Goal: Information Seeking & Learning: Learn about a topic

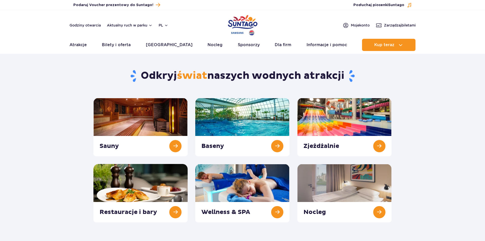
click at [78, 45] on link "Atrakcje" at bounding box center [78, 45] width 17 height 12
click at [241, 119] on link at bounding box center [242, 127] width 94 height 58
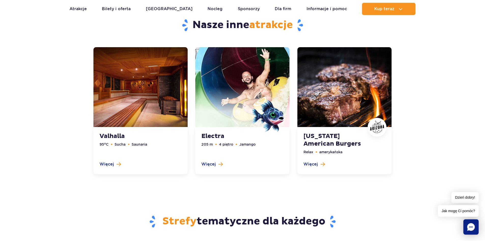
scroll to position [1198, 0]
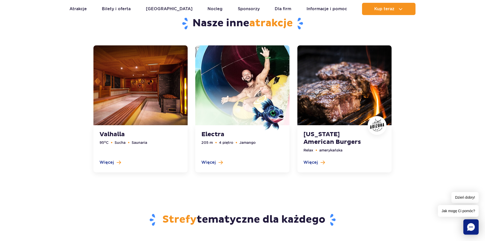
click at [338, 116] on link at bounding box center [345, 108] width 94 height 127
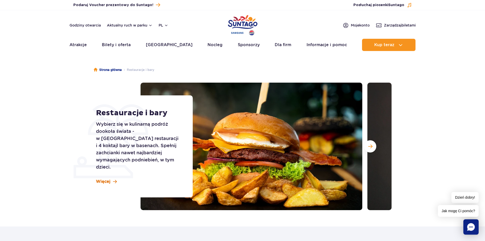
click at [108, 179] on span "Więcej" at bounding box center [103, 182] width 15 height 6
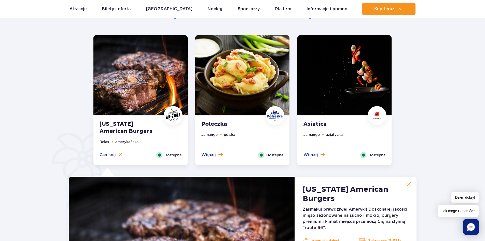
scroll to position [226, 0]
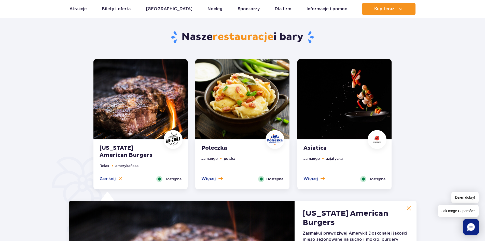
click at [357, 133] on img at bounding box center [345, 99] width 94 height 80
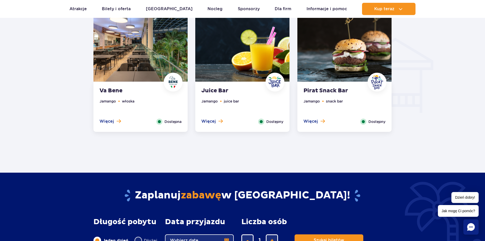
scroll to position [575, 0]
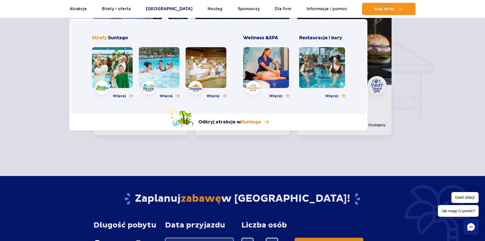
click at [164, 8] on link "[GEOGRAPHIC_DATA]" at bounding box center [169, 9] width 47 height 12
